Goal: Information Seeking & Learning: Learn about a topic

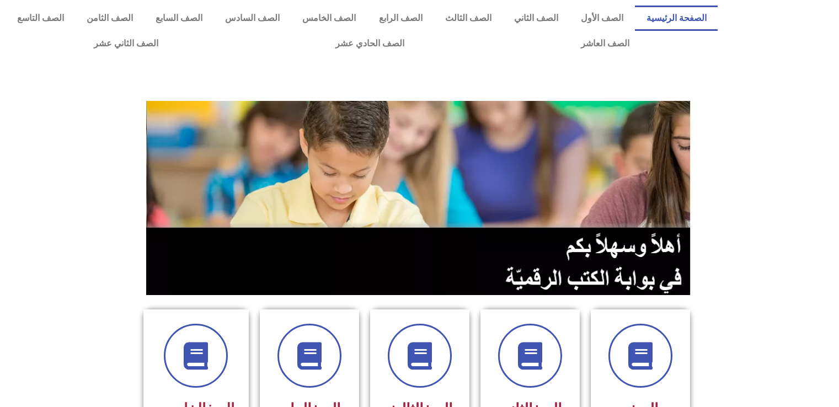
scroll to position [221, 0]
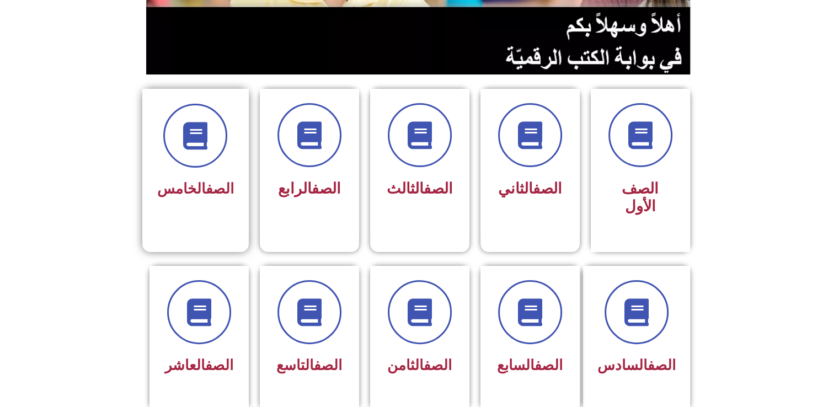
click at [175, 190] on span "الصف الخامس" at bounding box center [195, 188] width 77 height 17
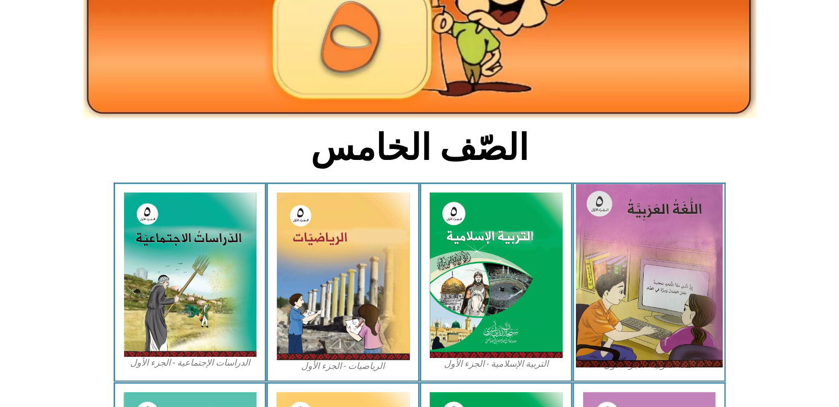
scroll to position [165, 0]
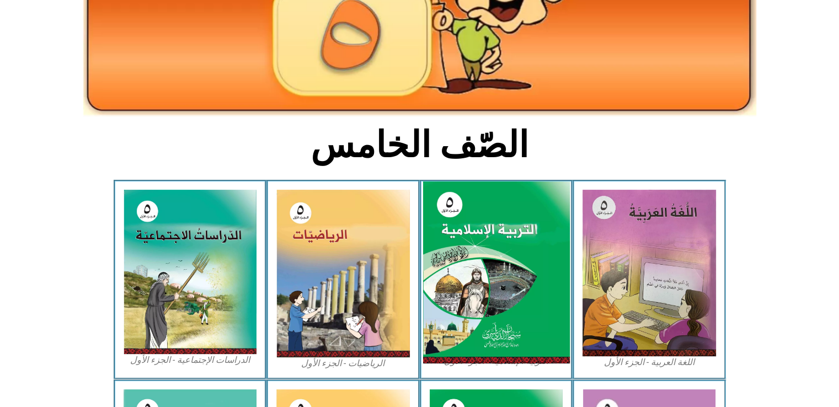
click at [518, 286] on img at bounding box center [495, 272] width 147 height 183
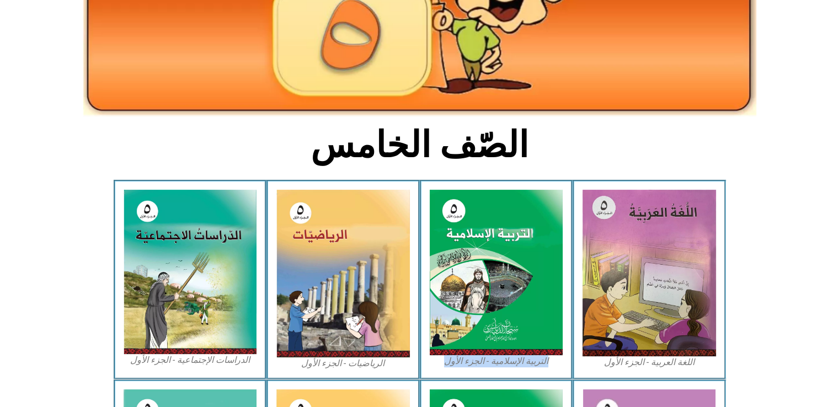
click at [419, 281] on div "اللغة العربية - الجزء الأول​ التربية [DEMOGRAPHIC_DATA] - الجزء الأول الرياضيات…" at bounding box center [420, 280] width 612 height 200
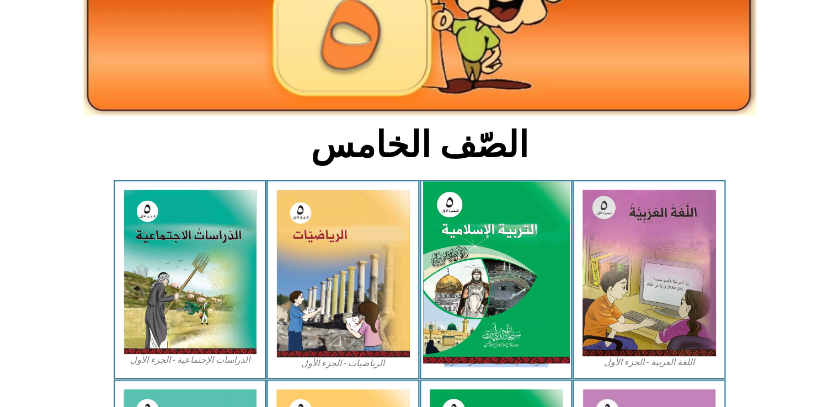
click at [477, 288] on img at bounding box center [495, 272] width 147 height 183
click at [486, 231] on img at bounding box center [495, 272] width 147 height 183
drag, startPoint x: 486, startPoint y: 231, endPoint x: 468, endPoint y: 223, distance: 19.6
click at [484, 229] on img at bounding box center [495, 272] width 147 height 183
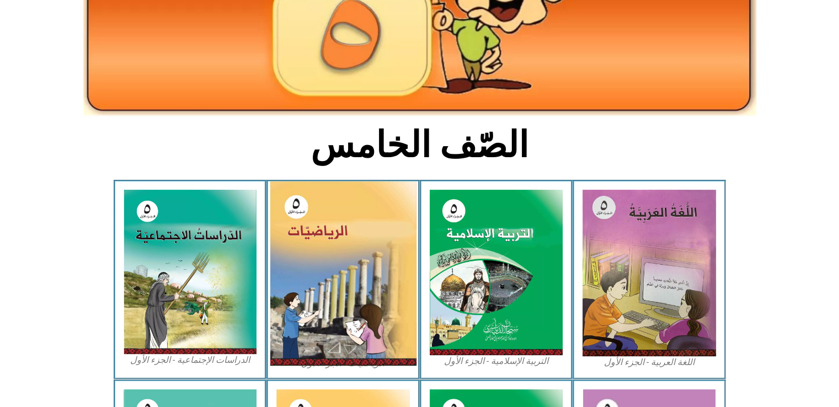
drag, startPoint x: 269, startPoint y: 263, endPoint x: 281, endPoint y: 263, distance: 12.7
click at [275, 264] on div "الرياضيات - الجزء الأول​" at bounding box center [342, 280] width 153 height 200
click at [296, 264] on img at bounding box center [343, 273] width 147 height 184
click at [298, 264] on img at bounding box center [343, 273] width 147 height 184
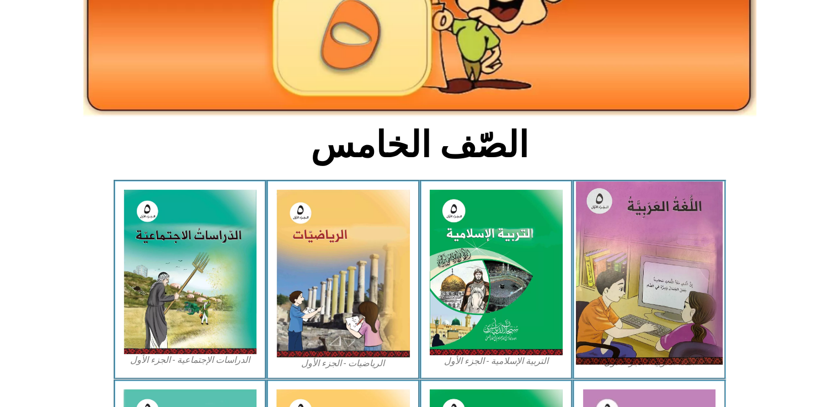
click at [630, 273] on img at bounding box center [649, 272] width 147 height 183
click at [633, 272] on img at bounding box center [649, 272] width 147 height 183
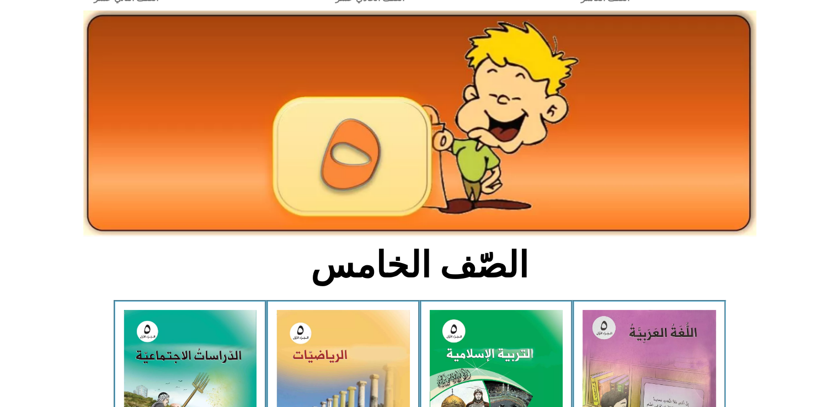
scroll to position [0, 0]
